Goal: Complete application form

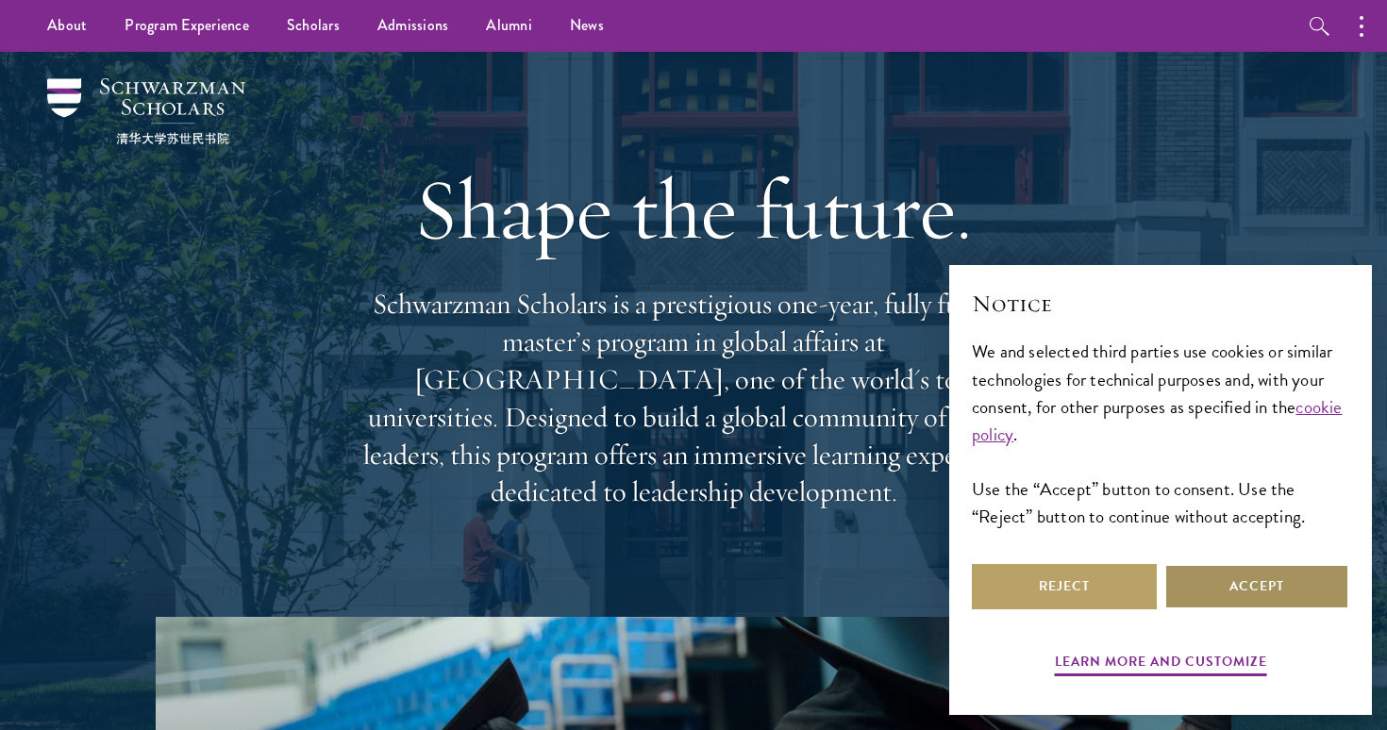
click at [1195, 566] on button "Accept" at bounding box center [1256, 586] width 185 height 45
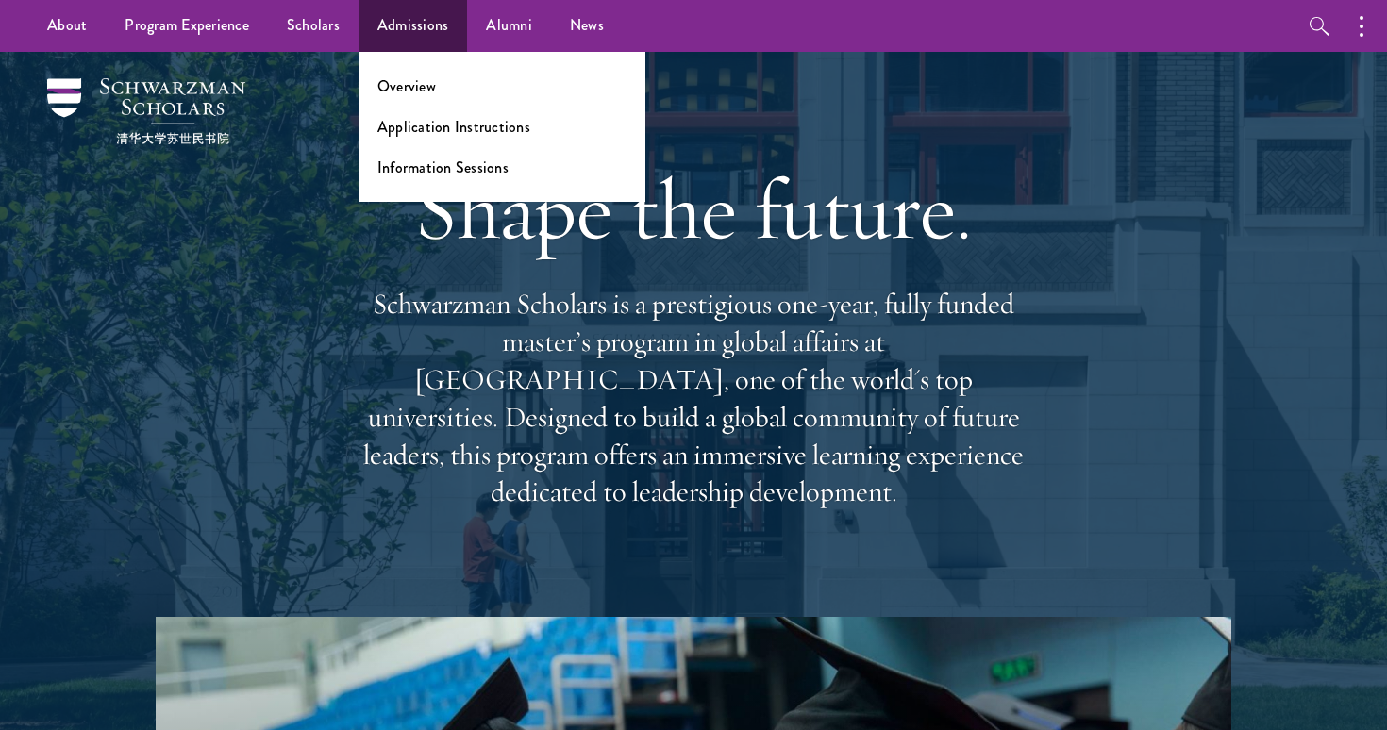
click at [425, 147] on ul "Overview Application Instructions Information Sessions" at bounding box center [502, 127] width 287 height 150
click at [392, 130] on link "Application Instructions" at bounding box center [453, 127] width 153 height 22
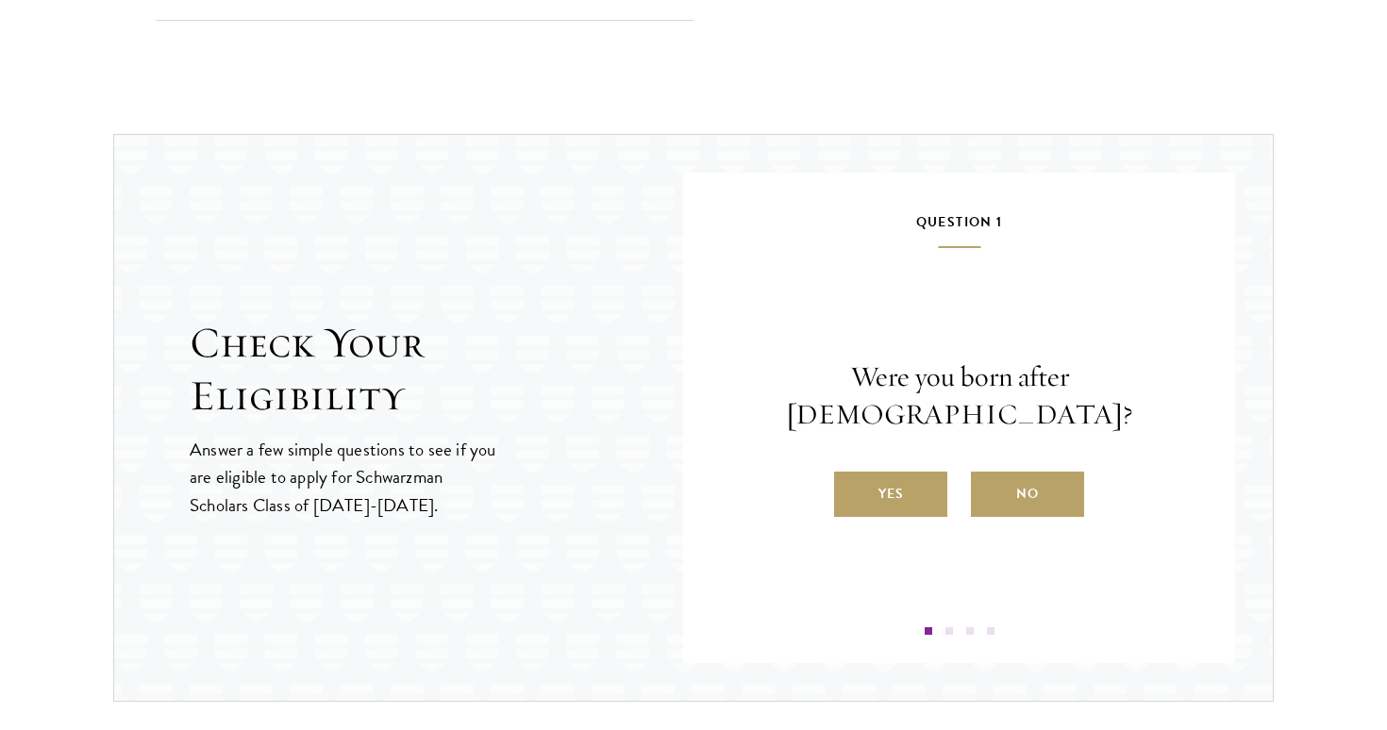
scroll to position [1958, 0]
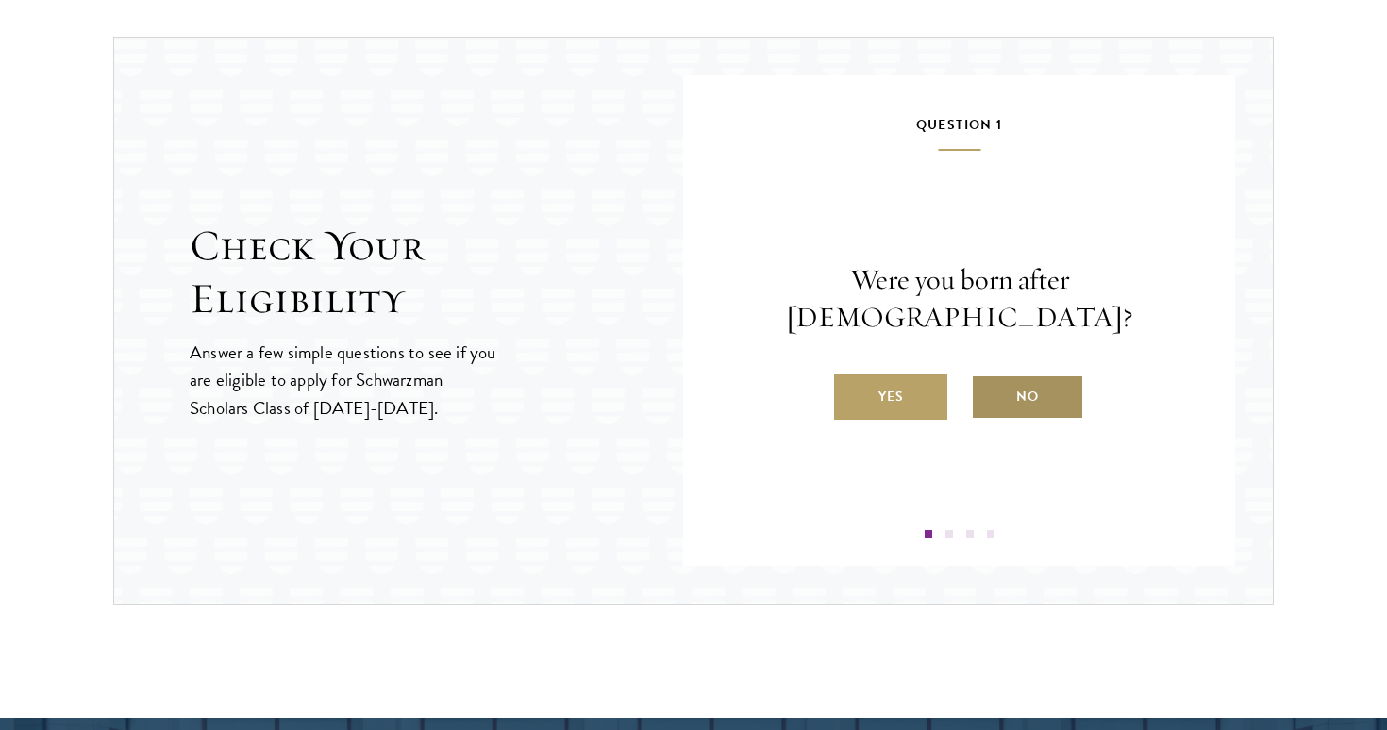
click at [1006, 375] on label "No" at bounding box center [1027, 397] width 113 height 45
click at [988, 376] on input "No" at bounding box center [979, 384] width 17 height 17
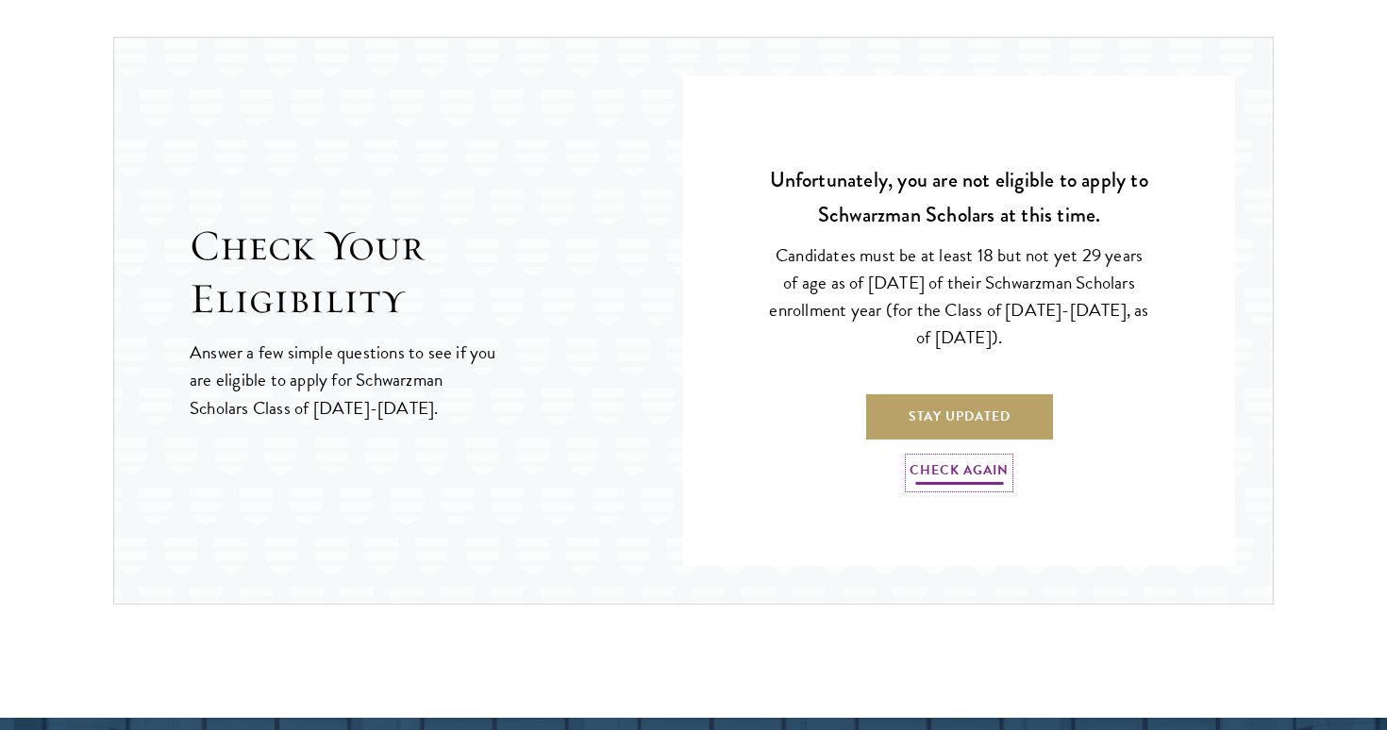
click at [995, 462] on link "Check Again" at bounding box center [959, 473] width 99 height 29
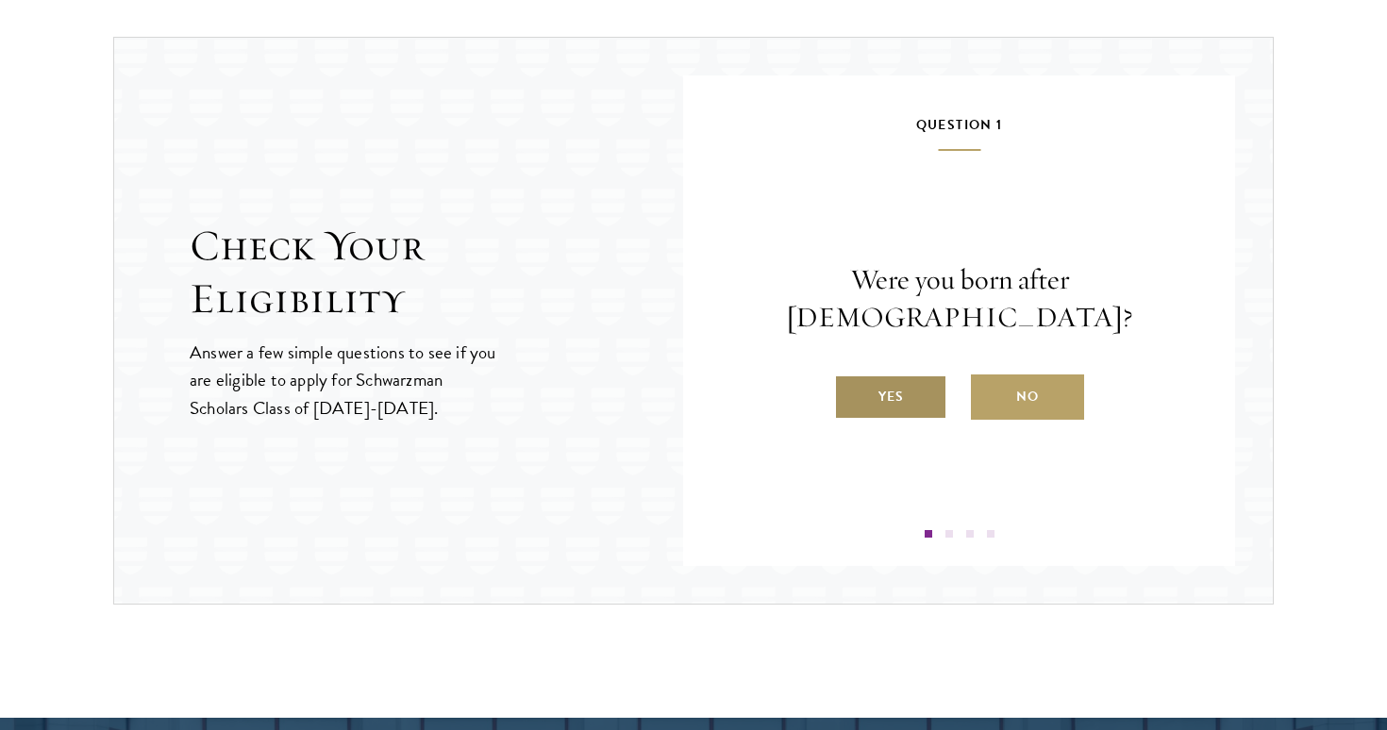
click at [925, 391] on label "Yes" at bounding box center [890, 397] width 113 height 45
click at [851, 391] on input "Yes" at bounding box center [842, 384] width 17 height 17
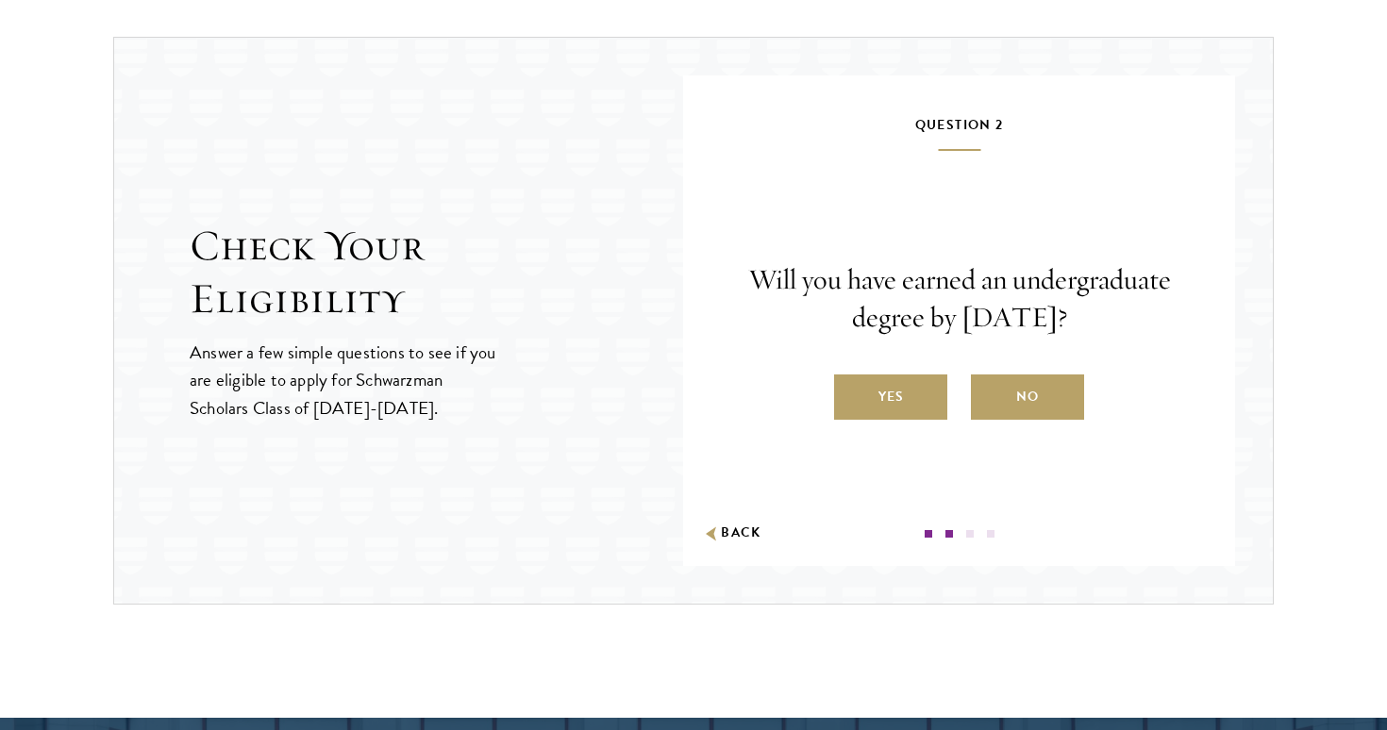
click at [925, 391] on label "Yes" at bounding box center [890, 397] width 113 height 45
click at [851, 391] on input "Yes" at bounding box center [842, 384] width 17 height 17
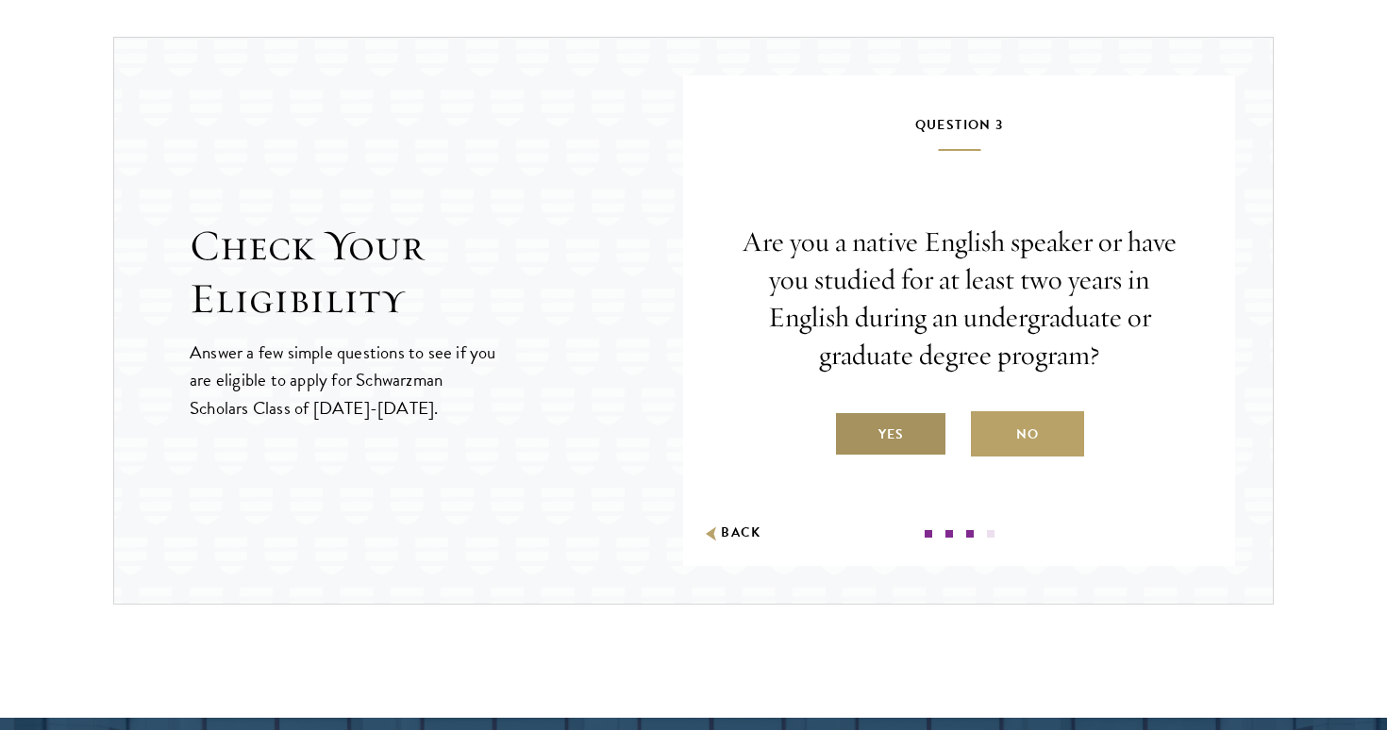
click at [920, 449] on label "Yes" at bounding box center [890, 433] width 113 height 45
click at [851, 431] on input "Yes" at bounding box center [842, 422] width 17 height 17
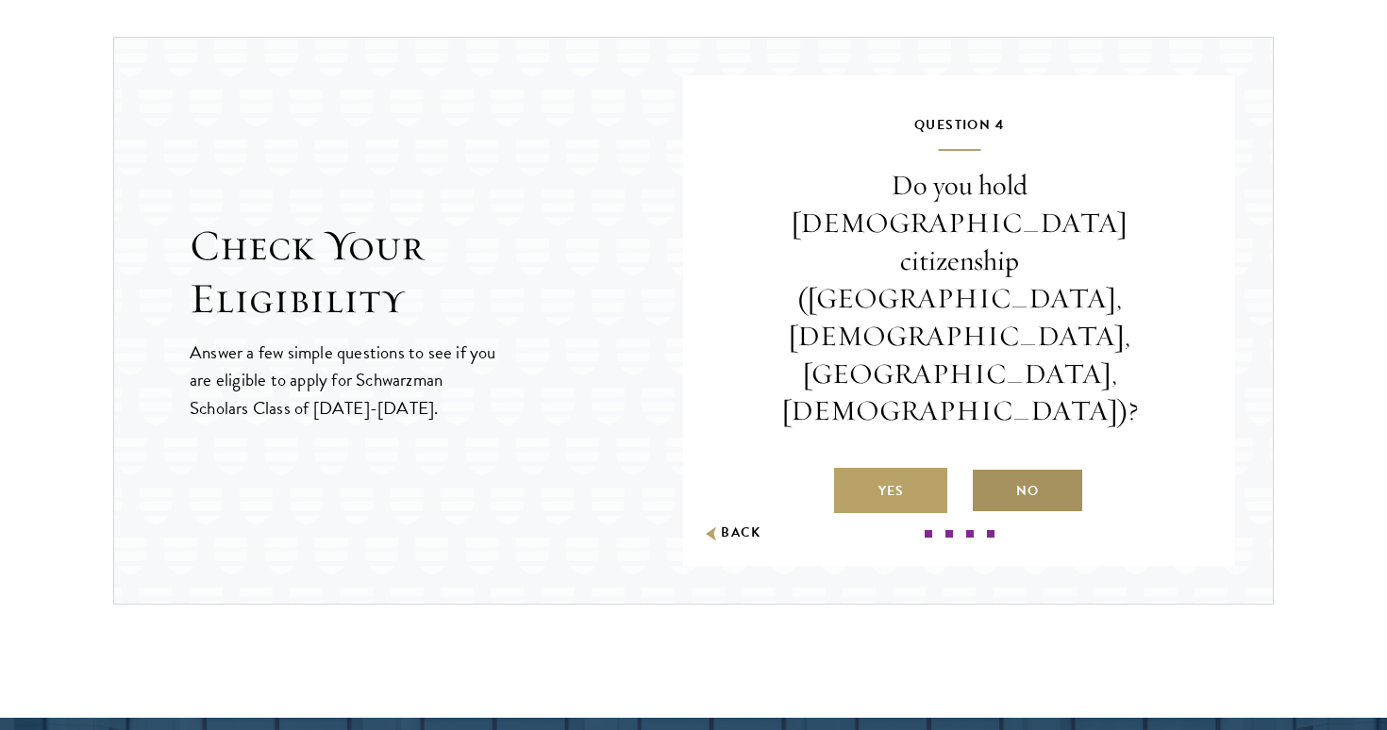
click at [984, 468] on label "No" at bounding box center [1027, 490] width 113 height 45
click at [984, 471] on input "No" at bounding box center [979, 479] width 17 height 17
